Goal: Information Seeking & Learning: Learn about a topic

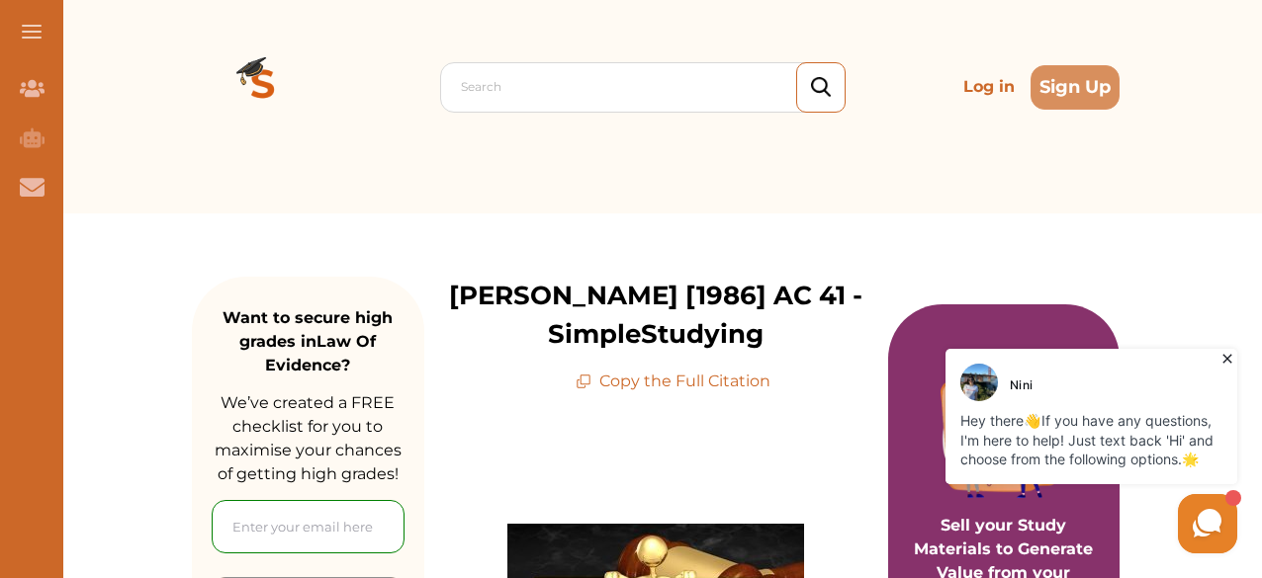
scroll to position [44, 0]
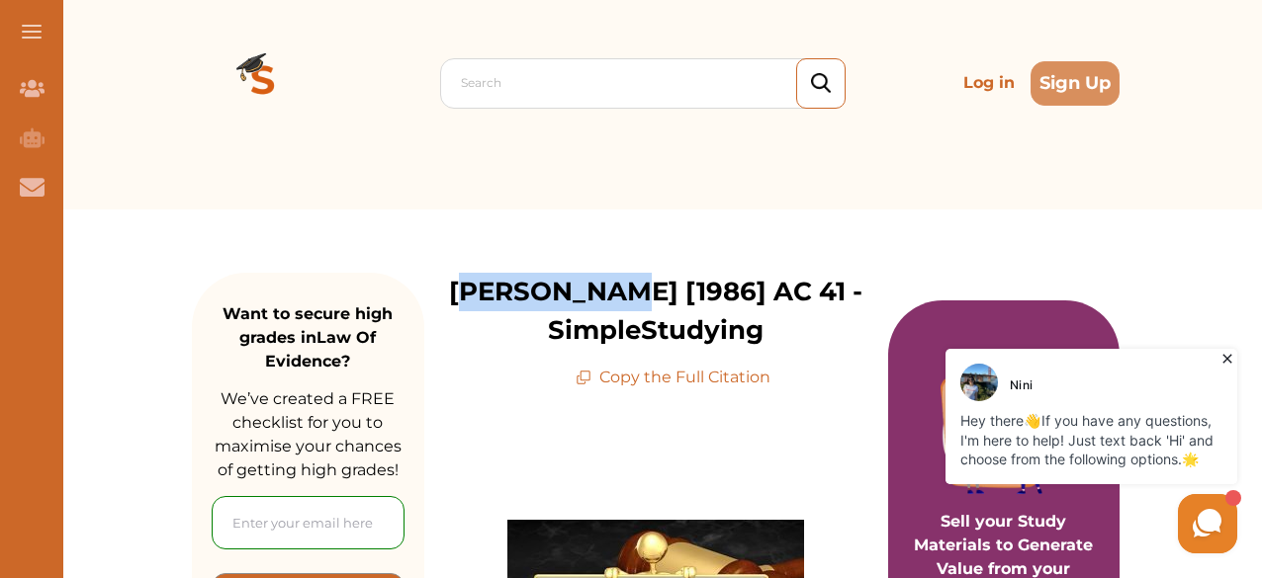
drag, startPoint x: 486, startPoint y: 294, endPoint x: 613, endPoint y: 292, distance: 126.6
click at [613, 292] on p "[PERSON_NAME] [1986] AC 41 - SimpleStudying" at bounding box center [656, 311] width 464 height 77
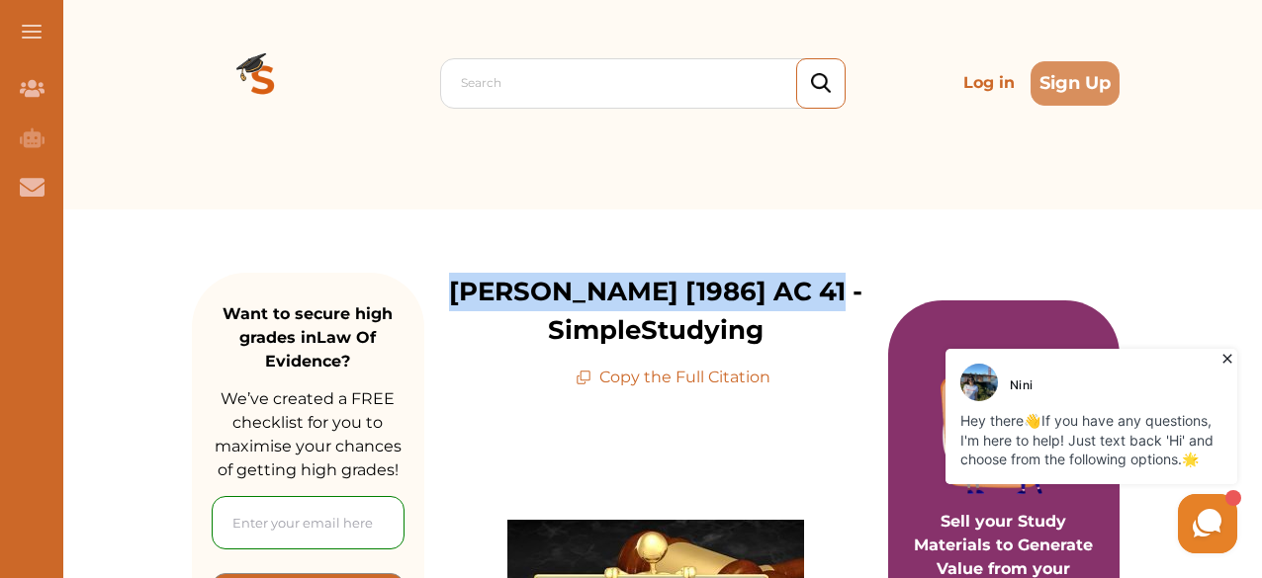
drag, startPoint x: 474, startPoint y: 296, endPoint x: 819, endPoint y: 300, distance: 345.1
click at [819, 300] on p "[PERSON_NAME] [1986] AC 41 - SimpleStudying" at bounding box center [656, 311] width 464 height 77
copy p "[PERSON_NAME][GEOGRAPHIC_DATA] [1986] AC 41"
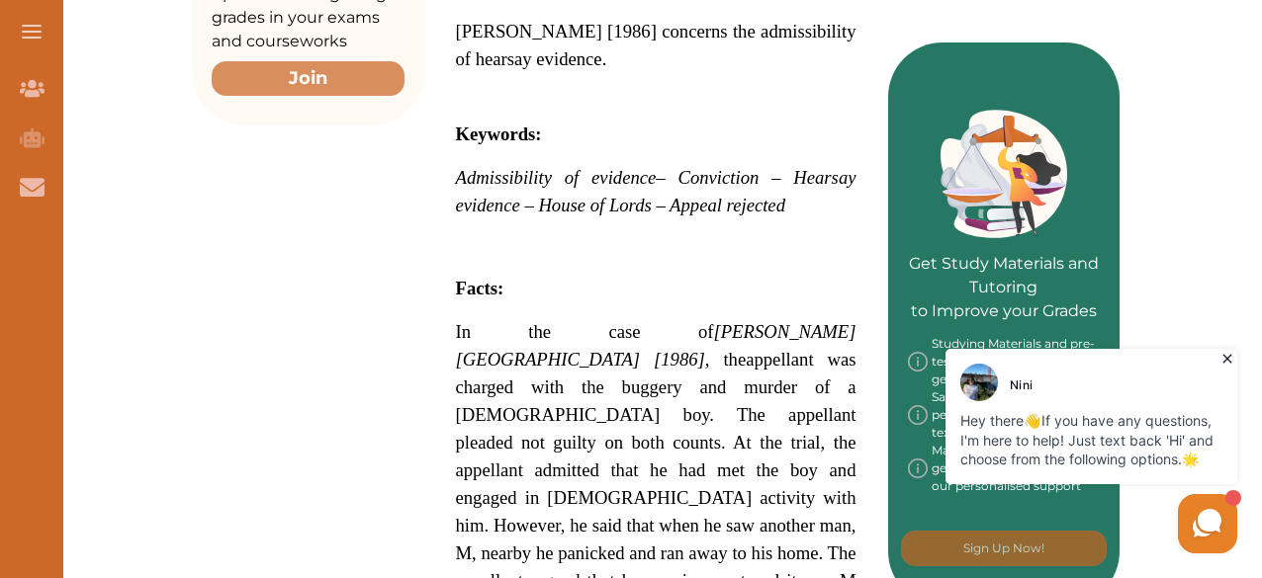
scroll to position [810, 0]
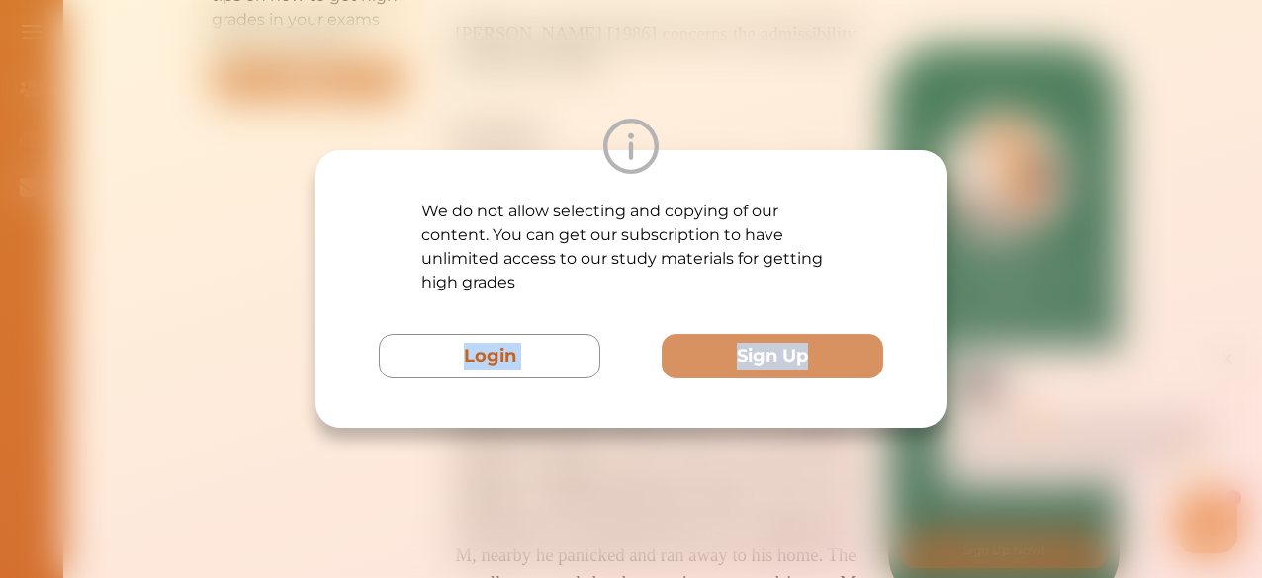
drag, startPoint x: 457, startPoint y: 329, endPoint x: 737, endPoint y: 476, distance: 315.8
click at [737, 476] on div "We do not allow selecting and copying of our content. You can get our subscript…" at bounding box center [631, 289] width 1262 height 578
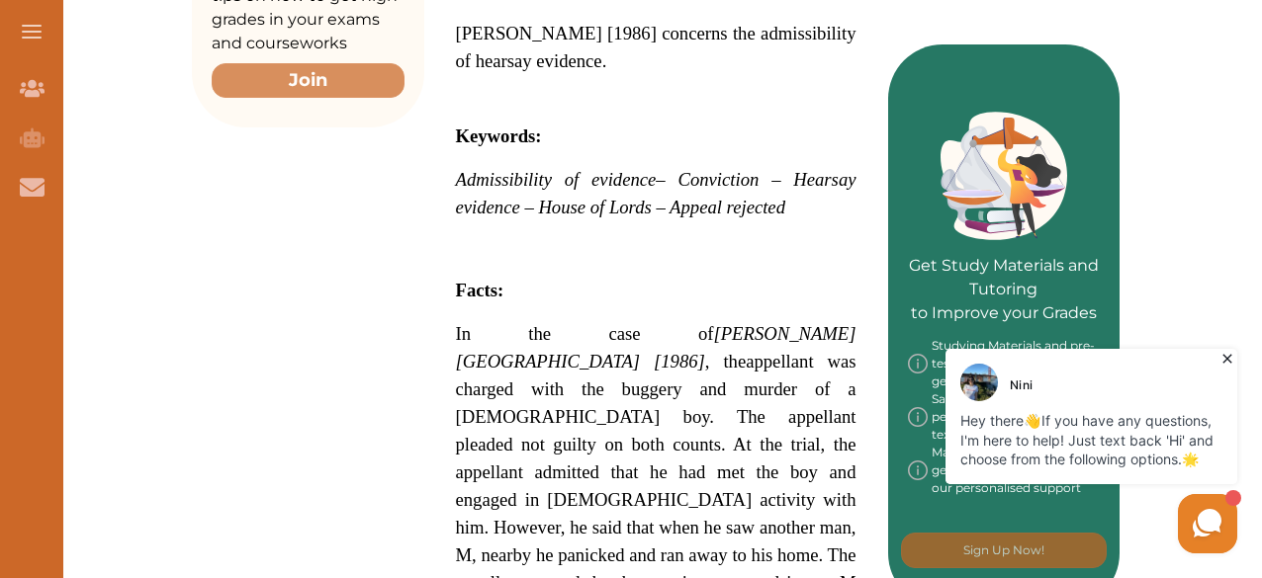
drag, startPoint x: 587, startPoint y: 325, endPoint x: 664, endPoint y: 379, distance: 93.8
click at [664, 379] on span "In the case of R v Blastland [1986] , the appellant was charged with the bugger…" at bounding box center [656, 556] width 400 height 460
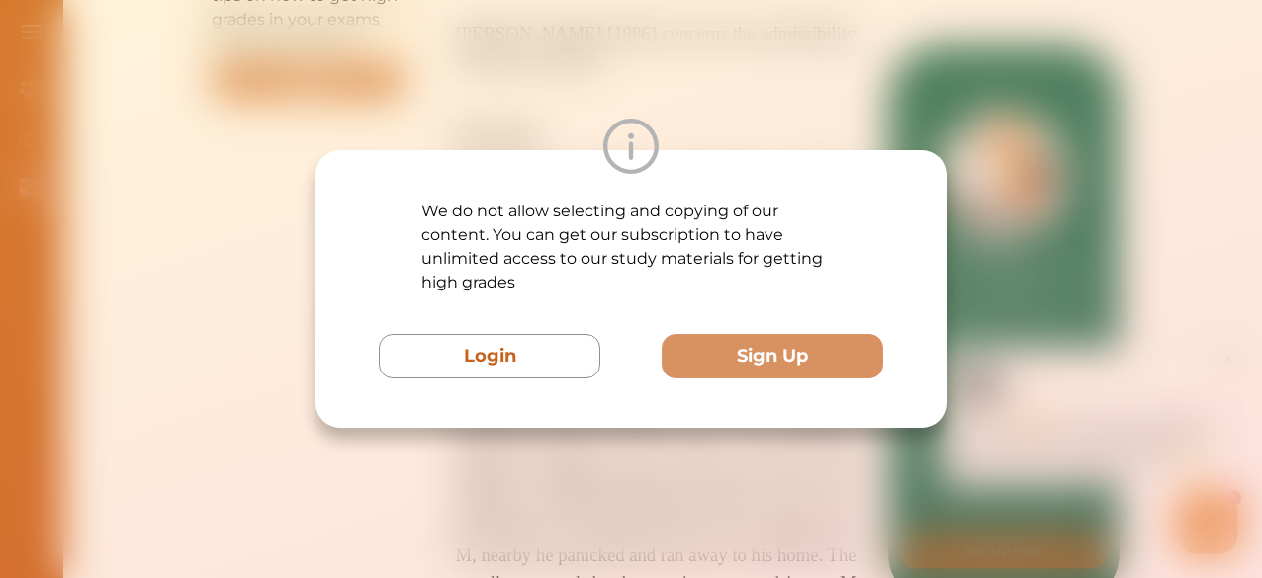
drag, startPoint x: 664, startPoint y: 379, endPoint x: 684, endPoint y: 403, distance: 31.7
click at [684, 403] on div "We do not allow selecting and copying of our content. You can get our subscript…" at bounding box center [630, 289] width 631 height 278
click at [874, 63] on div "We do not allow selecting and copying of our content. You can get our subscript…" at bounding box center [631, 289] width 1262 height 578
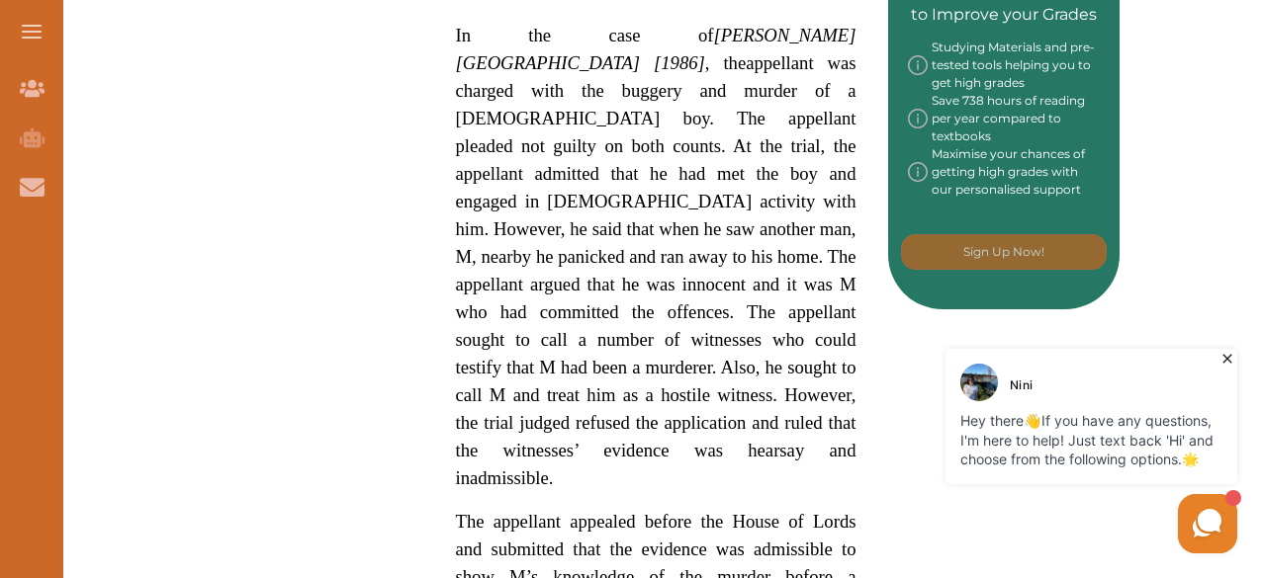
scroll to position [1110, 0]
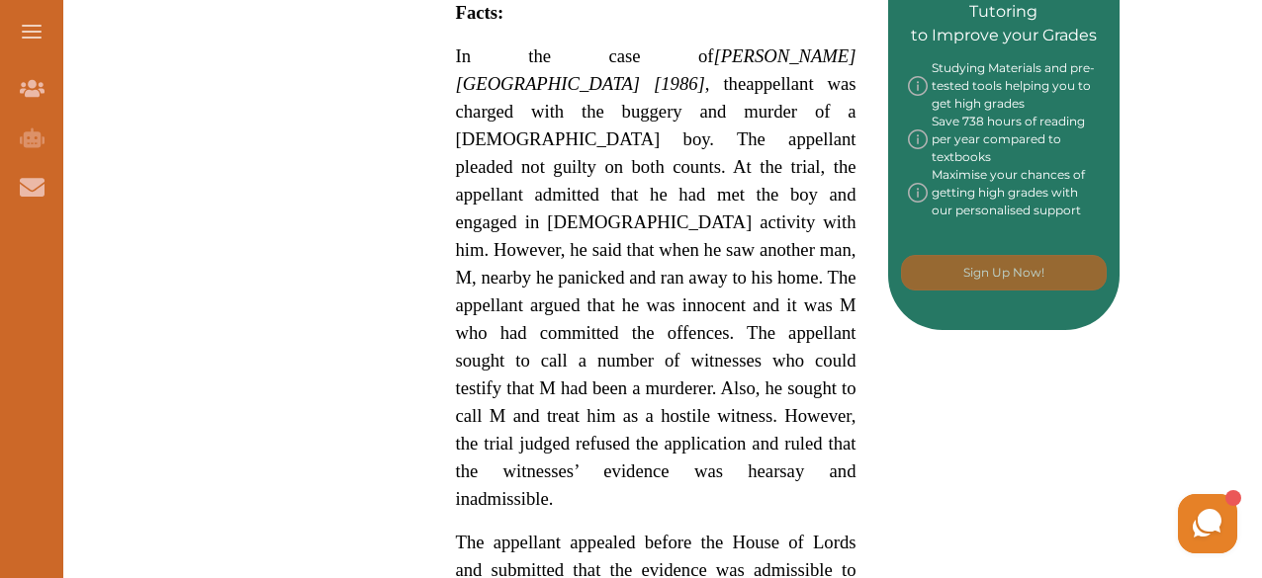
scroll to position [1089, 0]
